Goal: Task Accomplishment & Management: Manage account settings

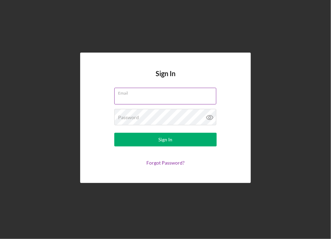
click at [134, 101] on input "Email" at bounding box center [165, 96] width 102 height 16
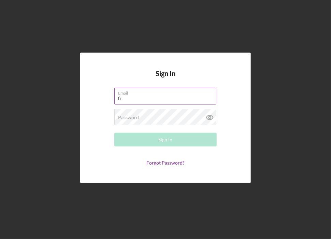
click at [134, 101] on input "fi" at bounding box center [165, 96] width 102 height 16
type input "[EMAIL_ADDRESS][DOMAIN_NAME]"
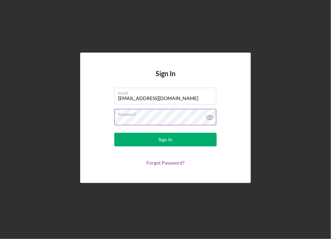
click at [208, 113] on icon at bounding box center [210, 117] width 17 height 17
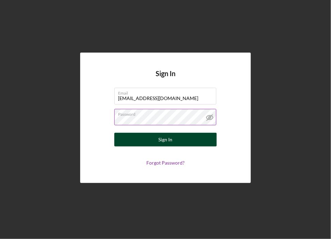
click at [189, 138] on button "Sign In" at bounding box center [165, 140] width 103 height 14
